Goal: Information Seeking & Learning: Learn about a topic

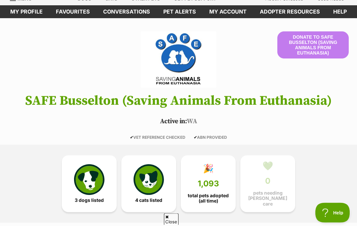
scroll to position [28, 0]
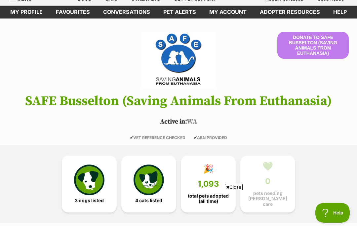
click at [86, 188] on img at bounding box center [89, 180] width 30 height 30
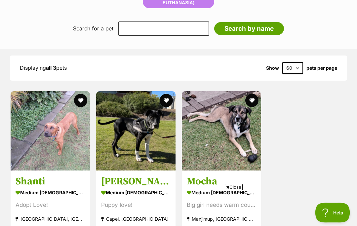
scroll to position [570, 0]
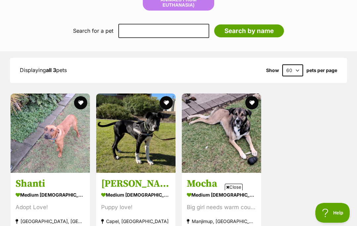
click at [230, 191] on span "Close" at bounding box center [234, 187] width 18 height 7
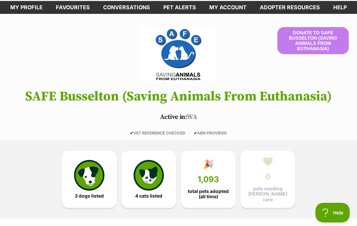
scroll to position [30, 0]
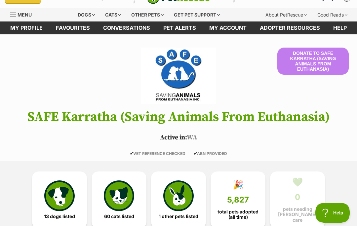
click at [56, 203] on img at bounding box center [59, 196] width 30 height 30
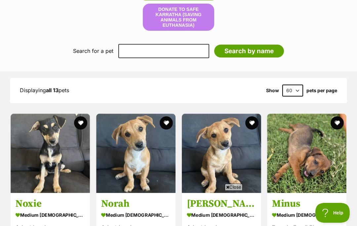
scroll to position [553, 0]
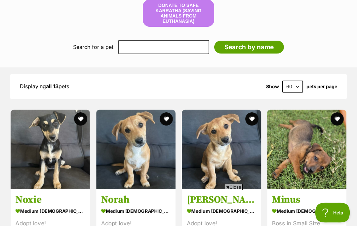
click at [236, 191] on span "Close" at bounding box center [234, 187] width 18 height 7
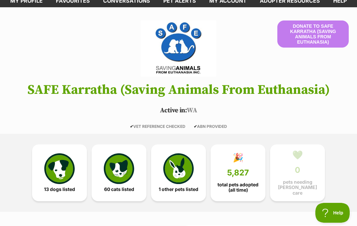
scroll to position [0, 0]
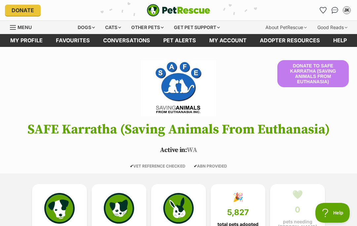
click at [87, 26] on div "Dogs" at bounding box center [86, 27] width 26 height 13
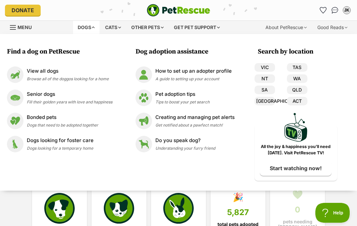
click at [16, 97] on img at bounding box center [15, 98] width 17 height 17
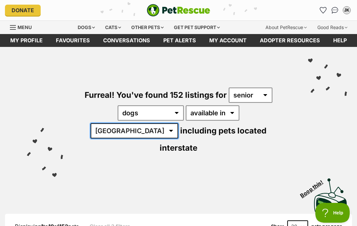
click at [178, 123] on select "[GEOGRAPHIC_DATA] [GEOGRAPHIC_DATA] [GEOGRAPHIC_DATA] [GEOGRAPHIC_DATA] [GEOGRA…" at bounding box center [135, 130] width 88 height 15
select select "WA"
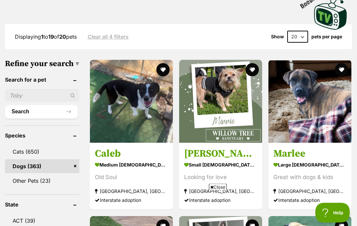
scroll to position [190, 0]
click at [219, 98] on img at bounding box center [220, 101] width 83 height 83
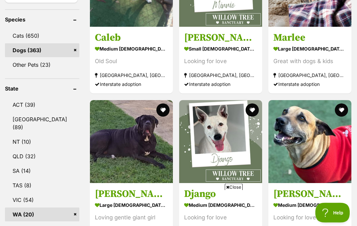
scroll to position [306, 0]
click at [236, 191] on span "Close" at bounding box center [234, 187] width 18 height 7
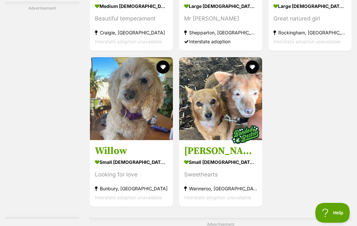
scroll to position [1249, 0]
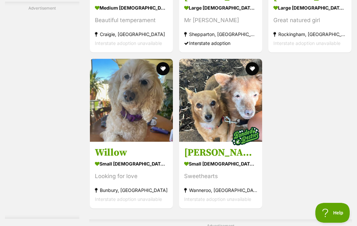
click at [122, 142] on img at bounding box center [131, 100] width 83 height 83
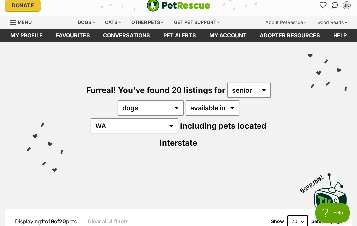
scroll to position [0, 0]
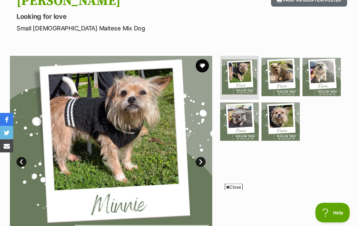
scroll to position [83, 0]
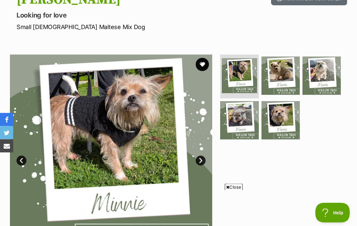
click at [232, 191] on span "Close" at bounding box center [234, 187] width 18 height 7
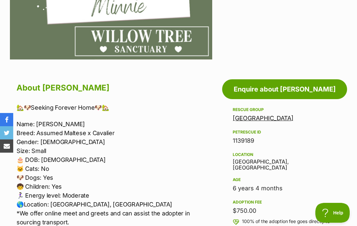
scroll to position [0, 0]
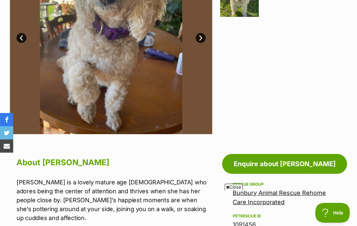
scroll to position [209, 0]
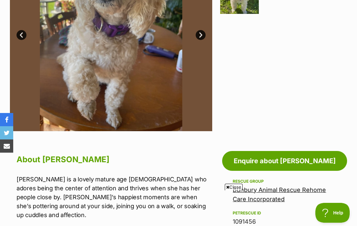
click at [232, 191] on span "Close" at bounding box center [234, 187] width 18 height 7
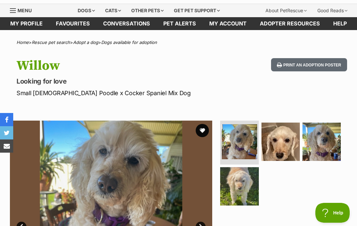
scroll to position [0, 0]
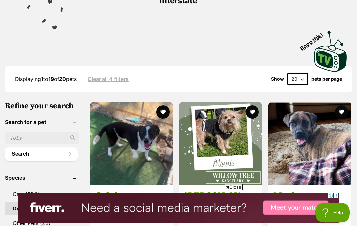
scroll to position [148, 0]
click at [237, 191] on span "Close" at bounding box center [234, 187] width 18 height 7
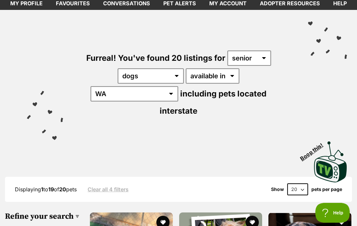
scroll to position [0, 0]
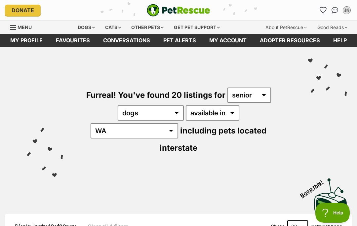
click at [86, 26] on div "Dogs" at bounding box center [86, 27] width 26 height 13
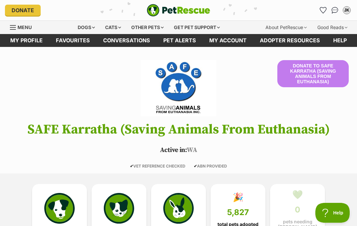
click at [89, 33] on div "Dogs" at bounding box center [86, 27] width 26 height 13
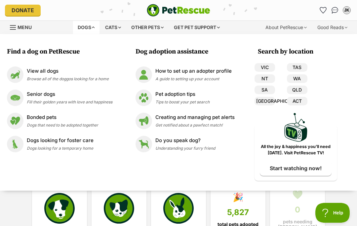
click at [16, 100] on img at bounding box center [15, 98] width 17 height 17
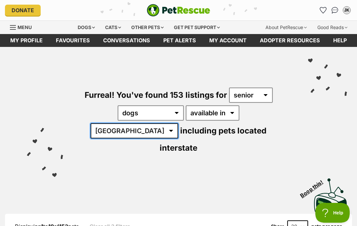
click at [178, 123] on select "[GEOGRAPHIC_DATA] [GEOGRAPHIC_DATA] [GEOGRAPHIC_DATA] [GEOGRAPHIC_DATA] [GEOGRA…" at bounding box center [135, 130] width 88 height 15
select select "WA"
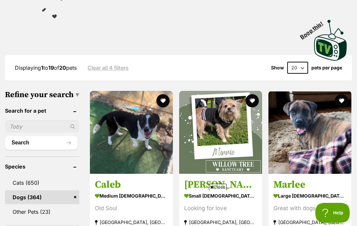
scroll to position [158, 0]
click at [213, 119] on img at bounding box center [220, 132] width 83 height 83
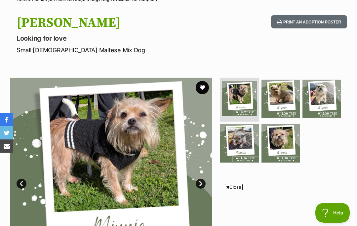
scroll to position [62, 0]
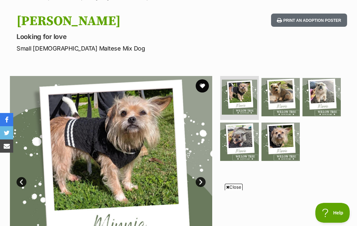
click at [234, 191] on span "Close" at bounding box center [234, 187] width 18 height 7
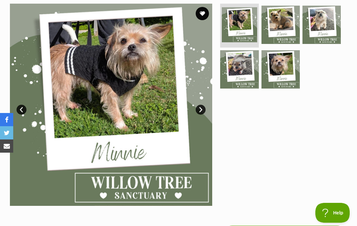
scroll to position [132, 0]
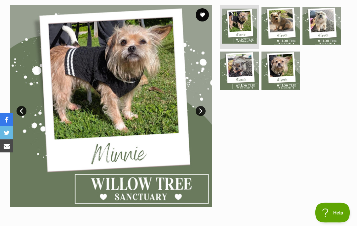
click at [201, 108] on link "Next" at bounding box center [201, 112] width 10 height 10
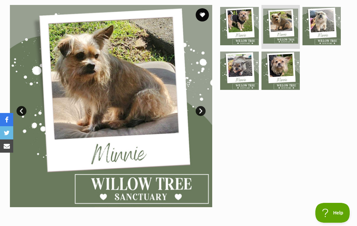
click at [197, 112] on link "Next" at bounding box center [201, 111] width 10 height 10
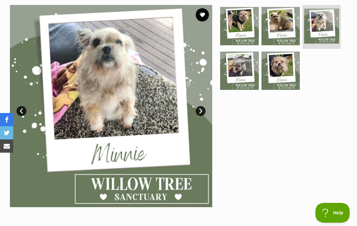
click at [200, 109] on link "Next" at bounding box center [201, 111] width 10 height 10
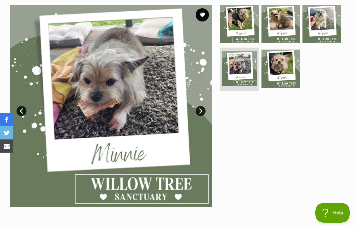
click at [197, 107] on link "Next" at bounding box center [201, 111] width 10 height 10
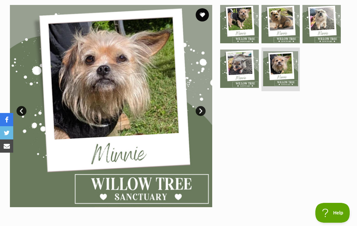
click at [23, 108] on link "Prev" at bounding box center [22, 111] width 10 height 10
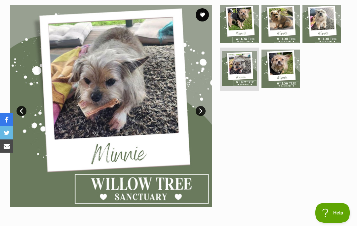
click at [27, 107] on img at bounding box center [111, 106] width 202 height 202
click at [24, 109] on link "Prev" at bounding box center [22, 111] width 10 height 10
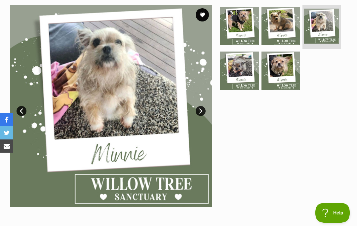
click at [23, 111] on link "Prev" at bounding box center [22, 111] width 10 height 10
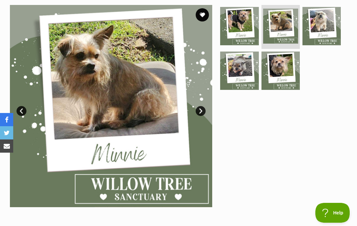
click at [26, 110] on link "Prev" at bounding box center [22, 111] width 10 height 10
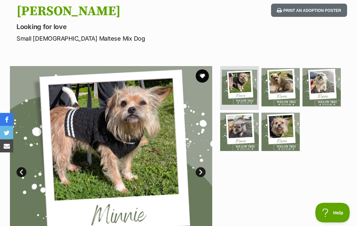
scroll to position [66, 0]
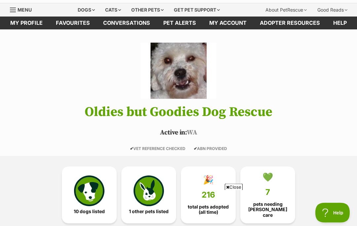
scroll to position [18, 0]
click at [93, 194] on img at bounding box center [89, 191] width 30 height 30
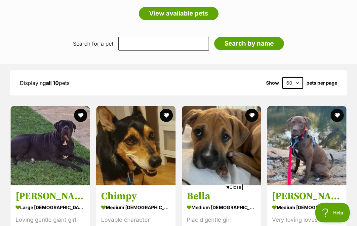
scroll to position [576, 0]
click at [235, 191] on span "Close" at bounding box center [234, 187] width 18 height 7
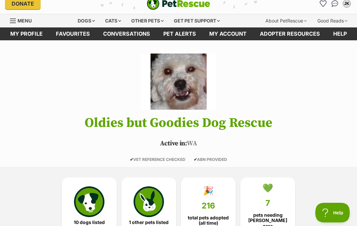
scroll to position [0, 0]
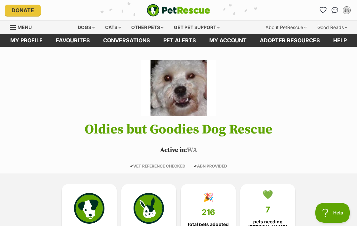
click at [83, 27] on div "Dogs" at bounding box center [86, 27] width 26 height 13
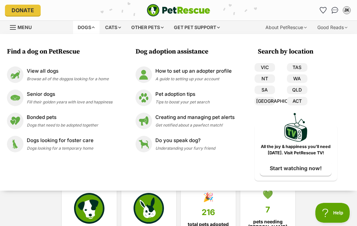
click at [18, 100] on img at bounding box center [15, 98] width 17 height 17
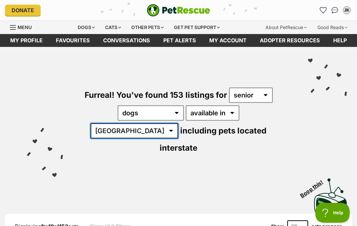
click at [178, 123] on select "Australia ACT NSW NT QLD SA TAS VIC WA" at bounding box center [135, 130] width 88 height 15
select select "WA"
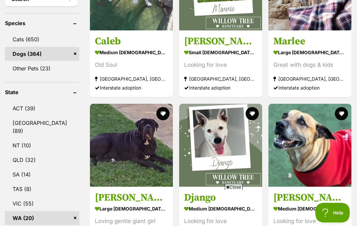
scroll to position [301, 0]
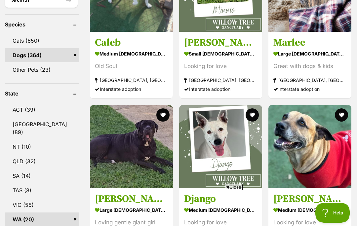
click at [233, 191] on span "Close" at bounding box center [234, 187] width 18 height 7
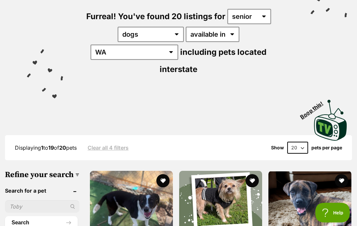
scroll to position [79, 0]
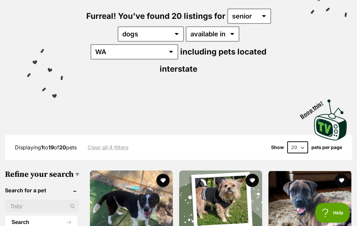
click at [213, 189] on img at bounding box center [220, 212] width 83 height 83
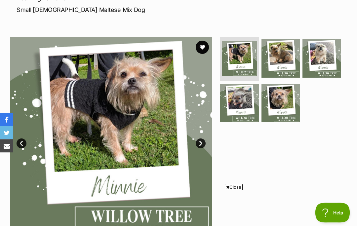
scroll to position [100, 0]
click at [234, 191] on span "Close" at bounding box center [234, 187] width 18 height 7
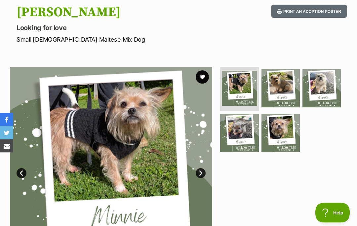
scroll to position [0, 0]
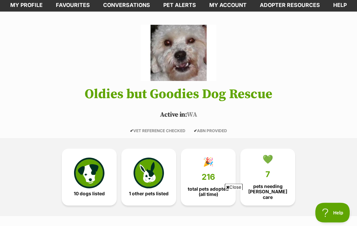
scroll to position [35, 0]
click at [235, 191] on span "Close" at bounding box center [234, 187] width 18 height 7
click at [89, 175] on img at bounding box center [89, 173] width 30 height 30
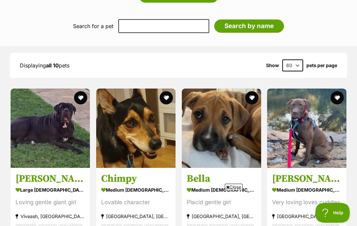
scroll to position [586, 0]
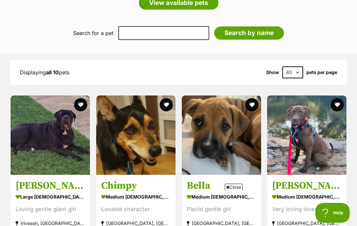
click at [237, 191] on span "Close" at bounding box center [234, 187] width 18 height 7
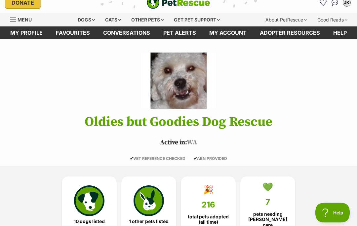
scroll to position [0, 0]
